Goal: Task Accomplishment & Management: Complete application form

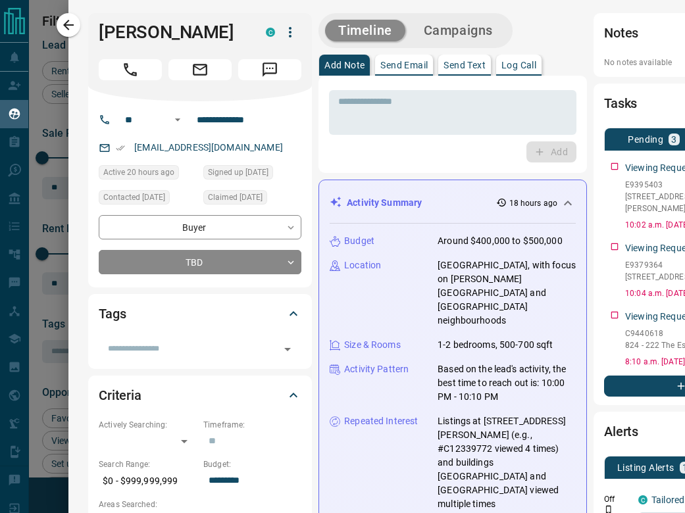
scroll to position [396, 426]
click at [66, 25] on icon "button" at bounding box center [68, 25] width 11 height 11
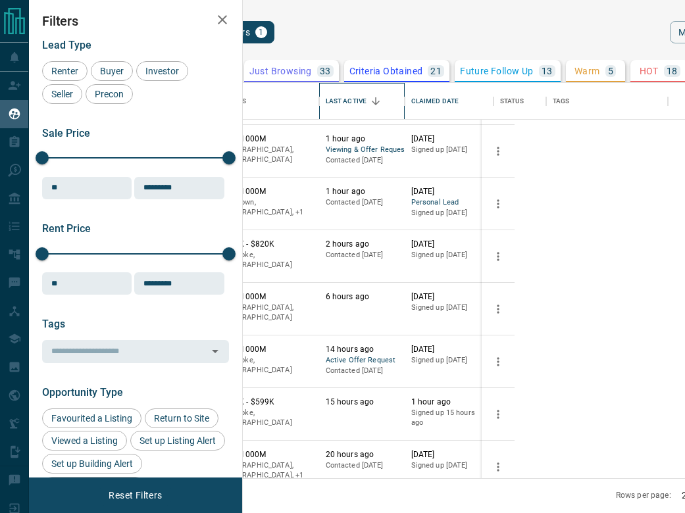
click at [367, 107] on div "Last Active" at bounding box center [346, 101] width 41 height 37
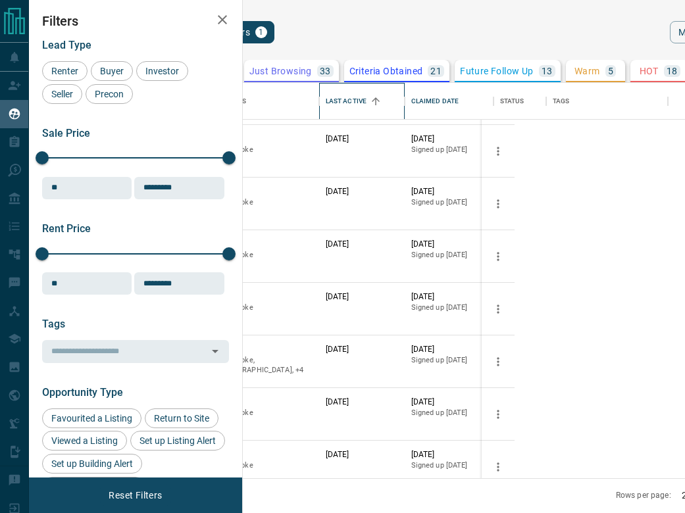
scroll to position [0, 0]
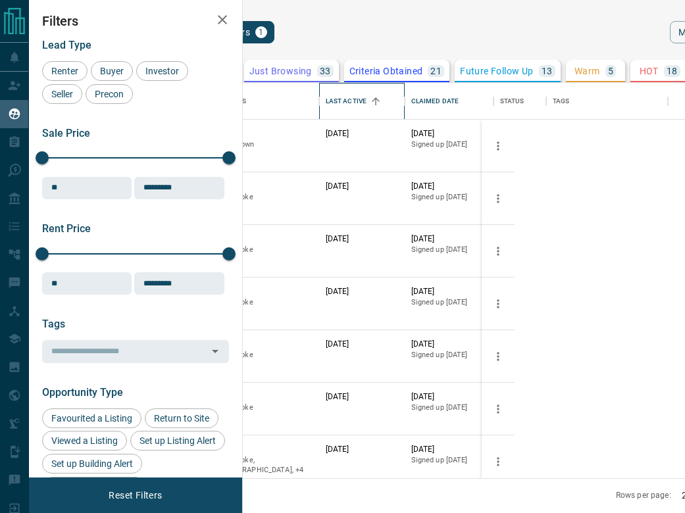
click at [367, 107] on div "Last Active" at bounding box center [346, 101] width 41 height 37
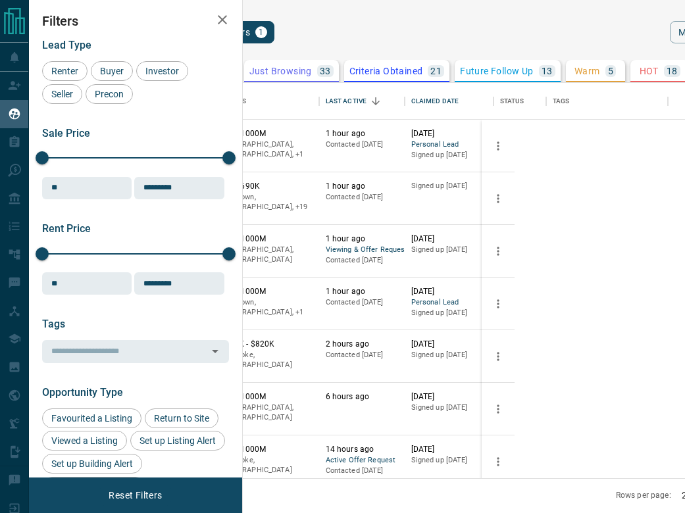
click at [197, 342] on button "[PERSON_NAME]" at bounding box center [162, 345] width 69 height 13
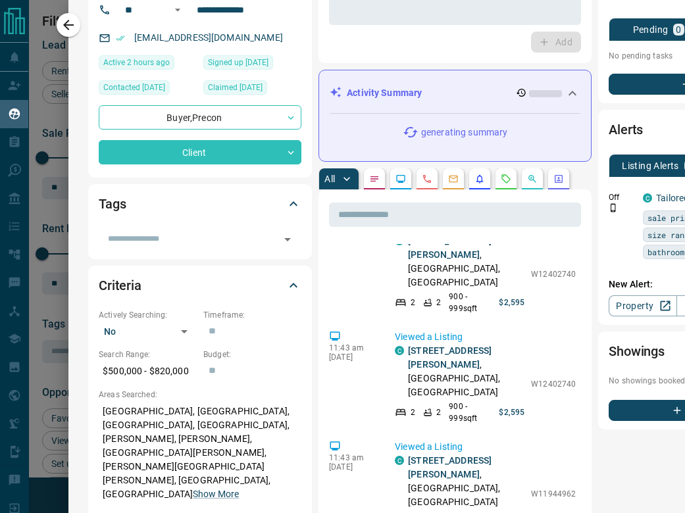
scroll to position [260, 0]
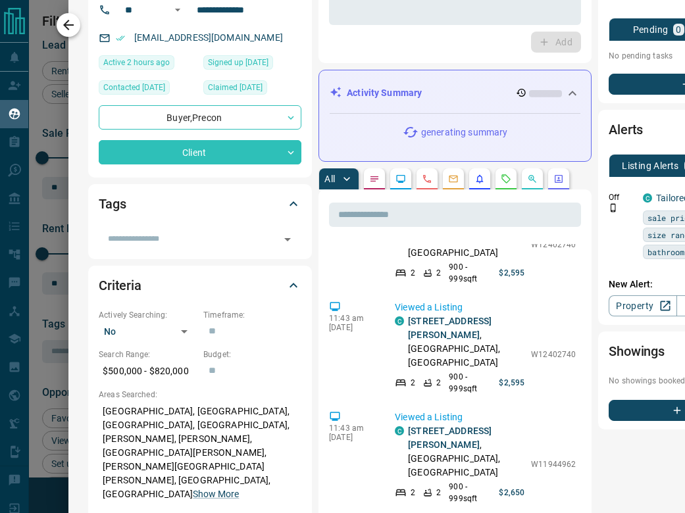
click at [68, 23] on icon "button" at bounding box center [69, 25] width 16 height 16
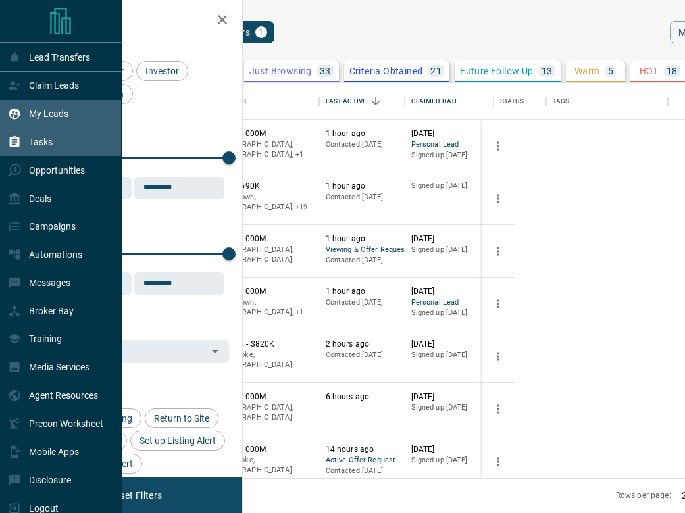
click at [60, 139] on div "Tasks" at bounding box center [61, 142] width 122 height 28
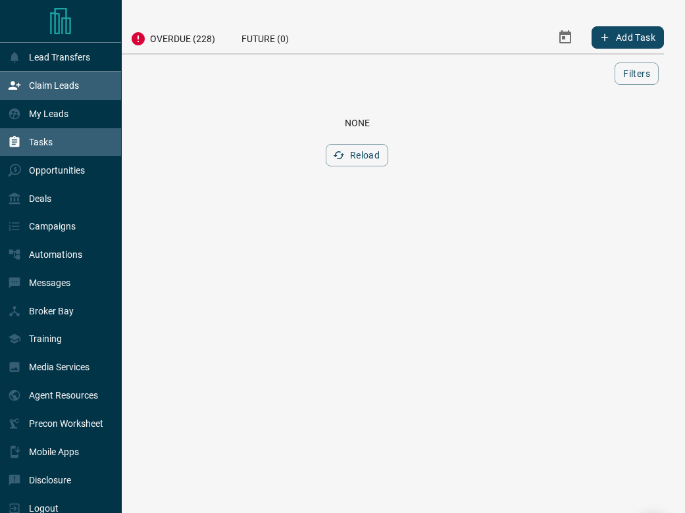
click at [57, 84] on p "Claim Leads" at bounding box center [54, 85] width 50 height 11
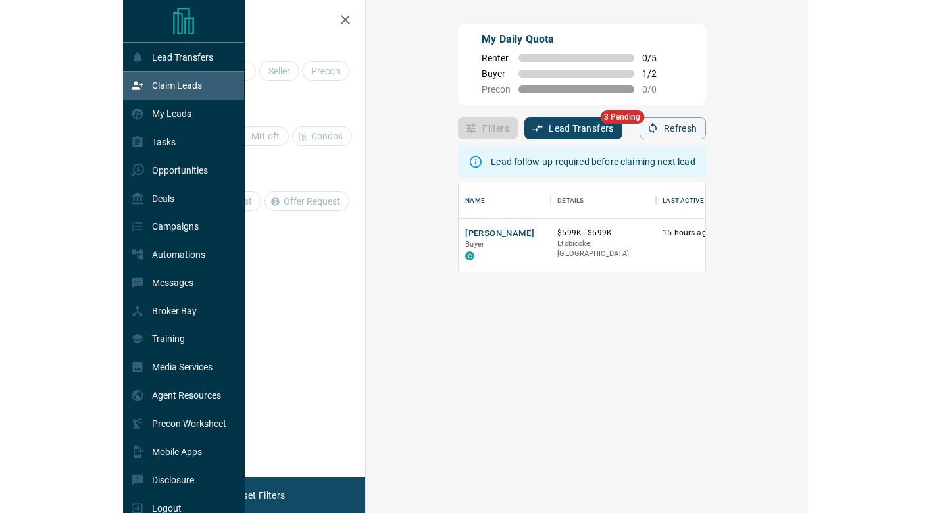
scroll to position [90, 404]
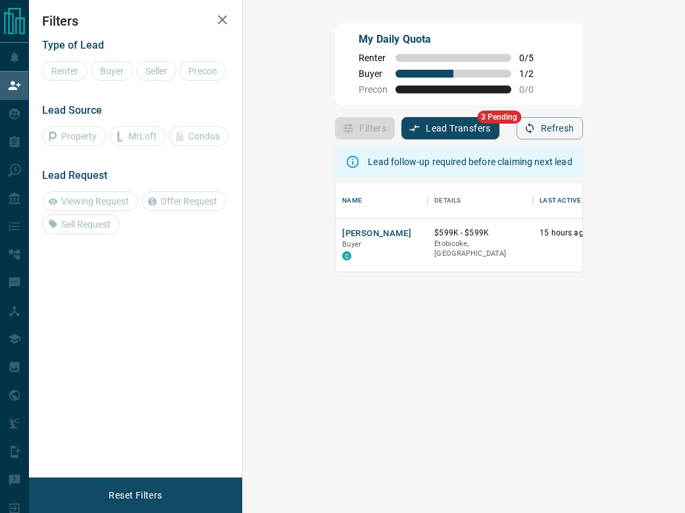
click at [345, 344] on div "Lead follow-up required before claiming next lead Name Details Last Active Clai…" at bounding box center [459, 339] width 248 height 398
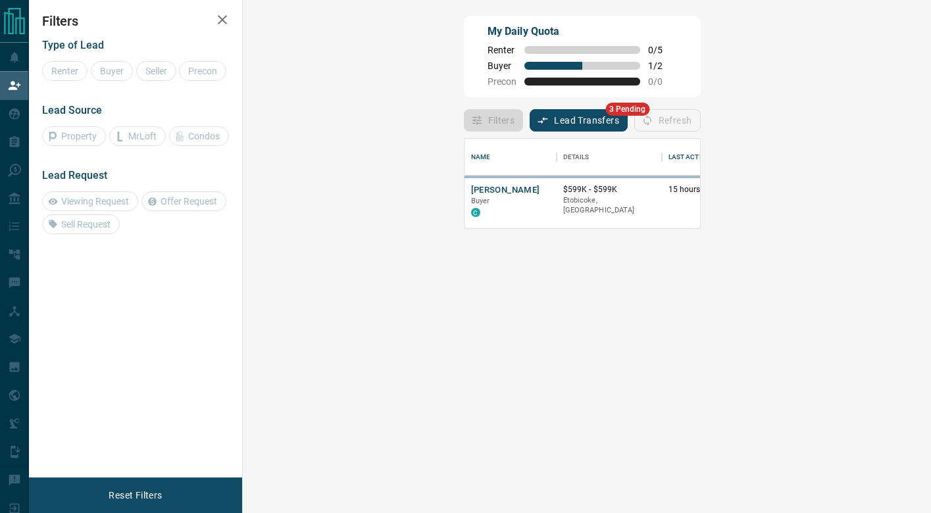
scroll to position [90, 660]
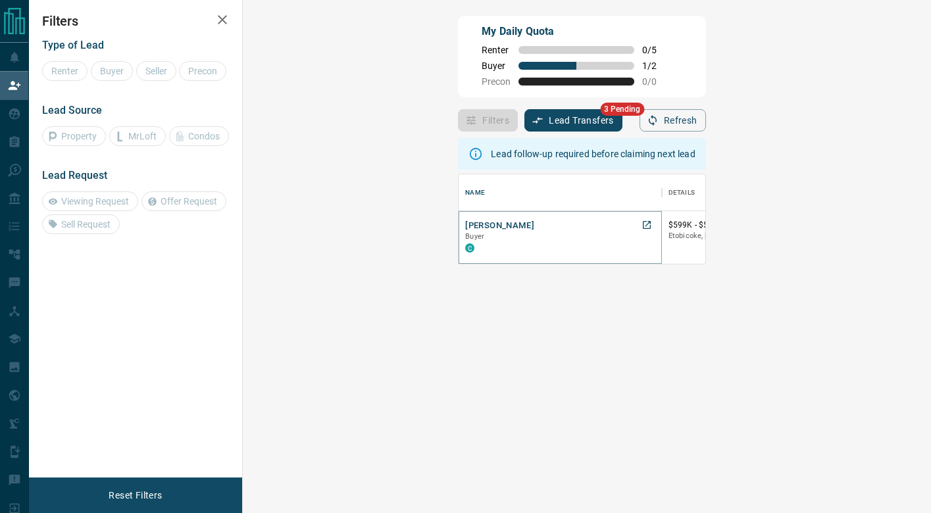
click at [465, 222] on button "[PERSON_NAME]" at bounding box center [499, 226] width 69 height 13
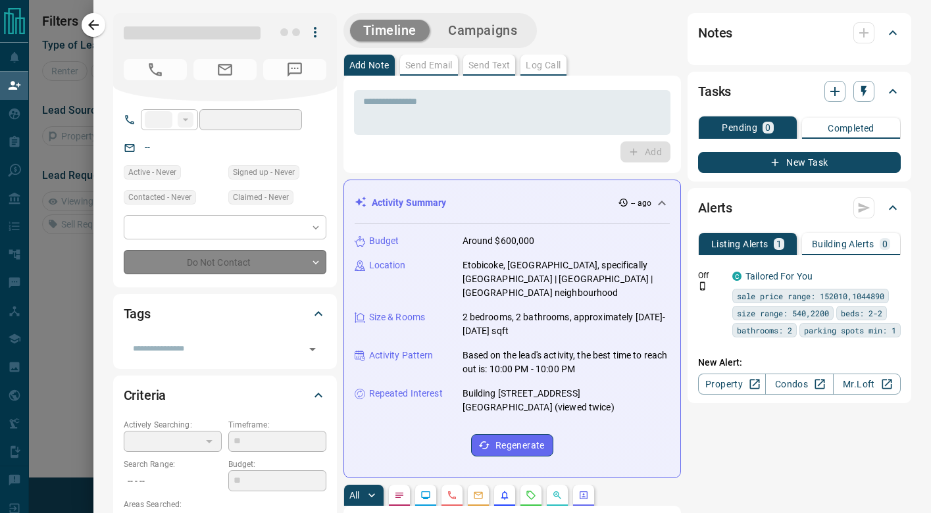
type input "**"
type input "**********"
type input "**"
